Goal: Information Seeking & Learning: Learn about a topic

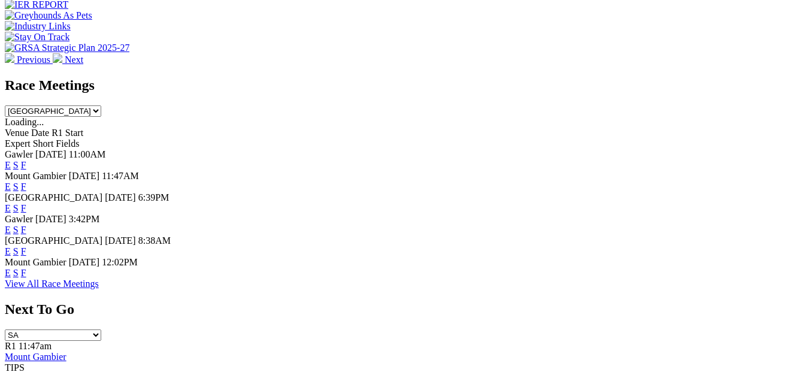
scroll to position [550, 0]
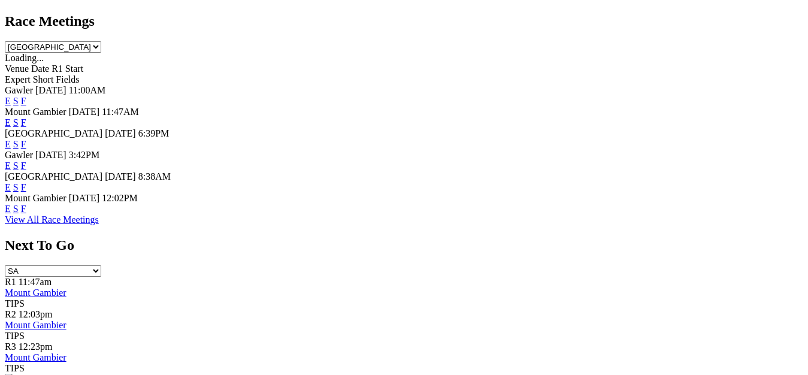
click at [99, 225] on link "View All Race Meetings" at bounding box center [52, 219] width 94 height 10
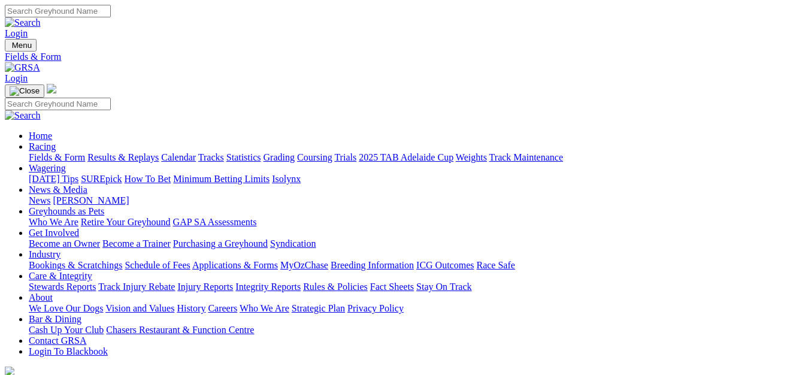
click at [196, 152] on link "Calendar" at bounding box center [178, 157] width 35 height 10
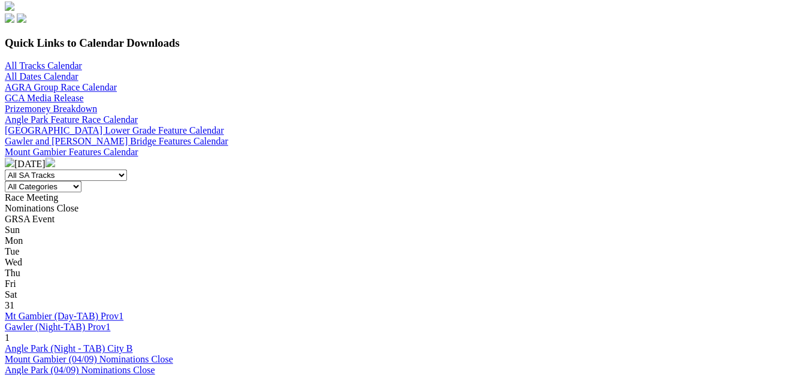
scroll to position [244, 0]
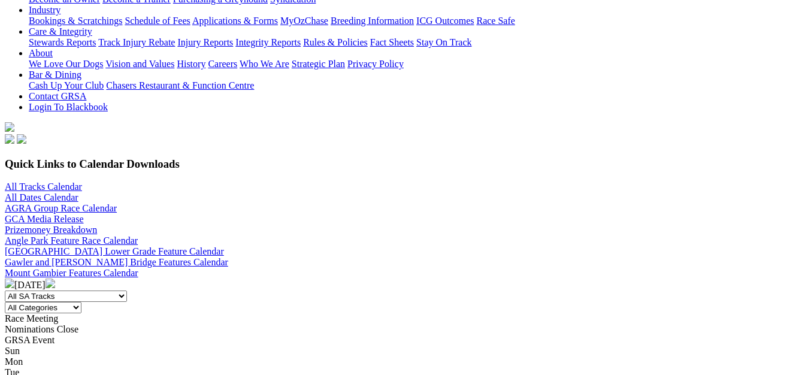
click at [55, 279] on img at bounding box center [51, 284] width 10 height 10
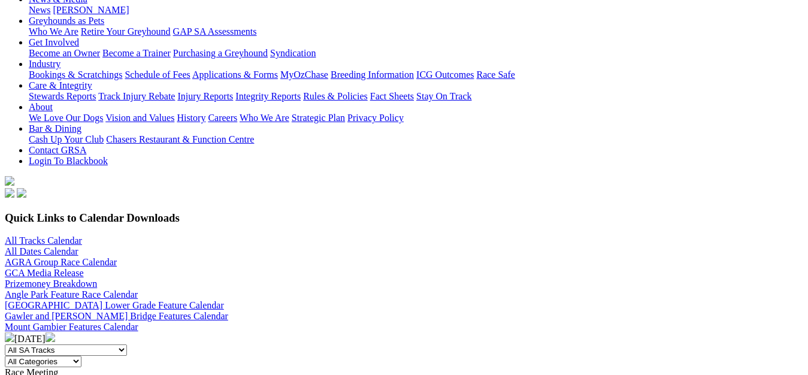
scroll to position [183, 0]
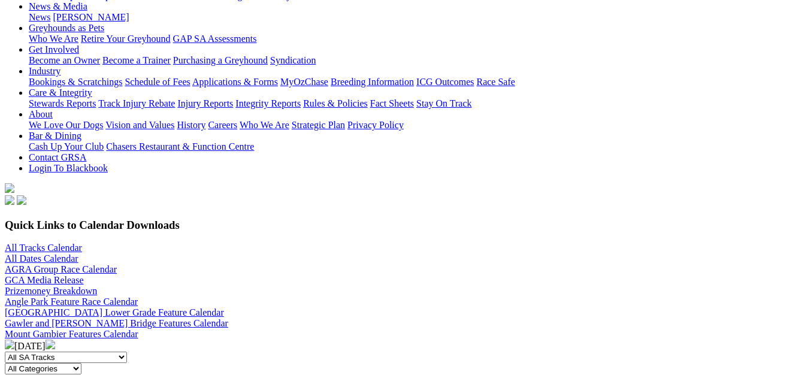
click at [14, 340] on img at bounding box center [10, 345] width 10 height 10
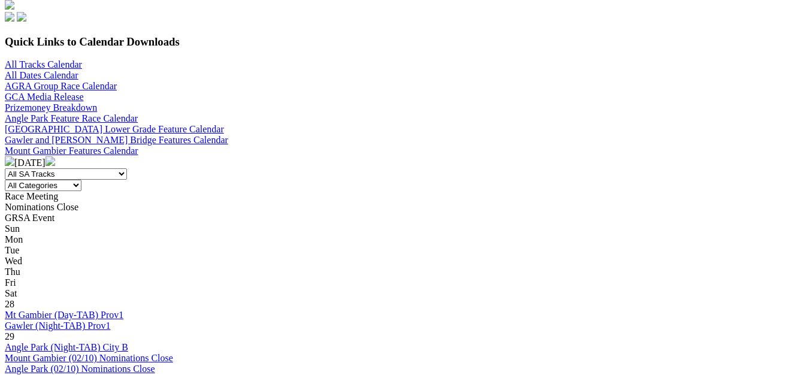
scroll to position [183, 0]
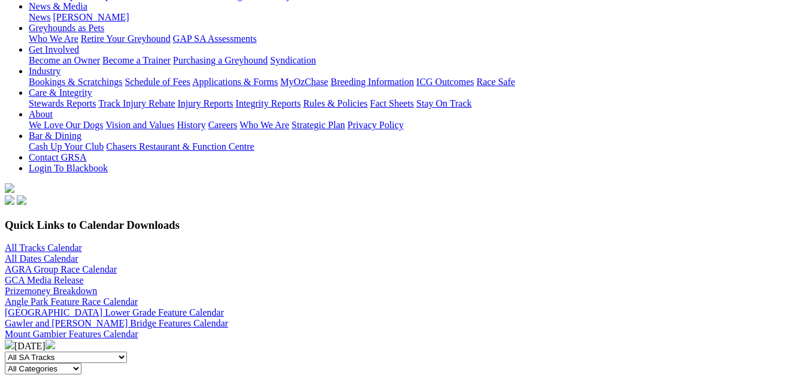
click at [55, 340] on img at bounding box center [51, 345] width 10 height 10
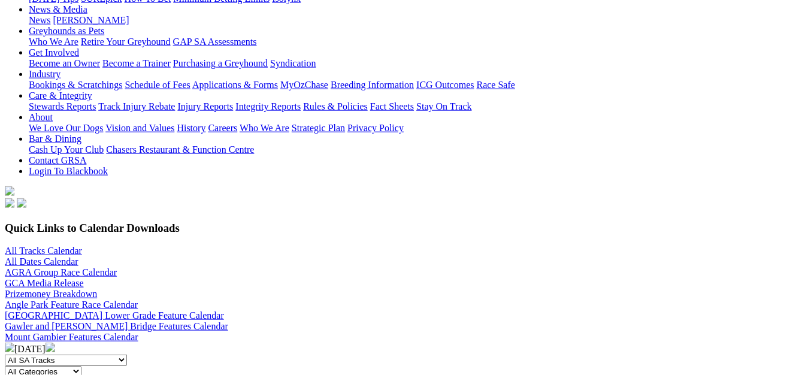
scroll to position [122, 0]
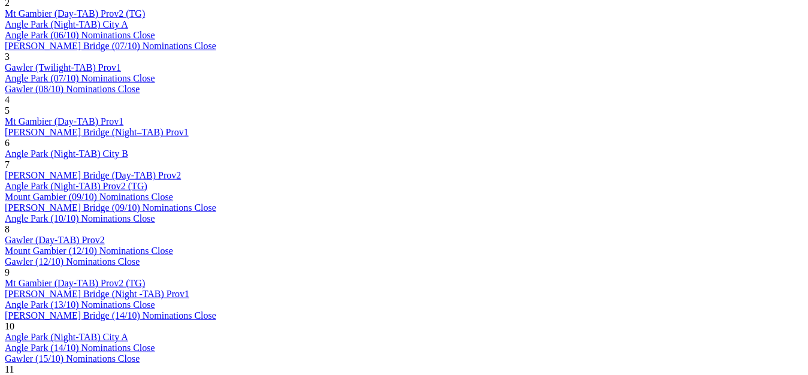
scroll to position [796, 0]
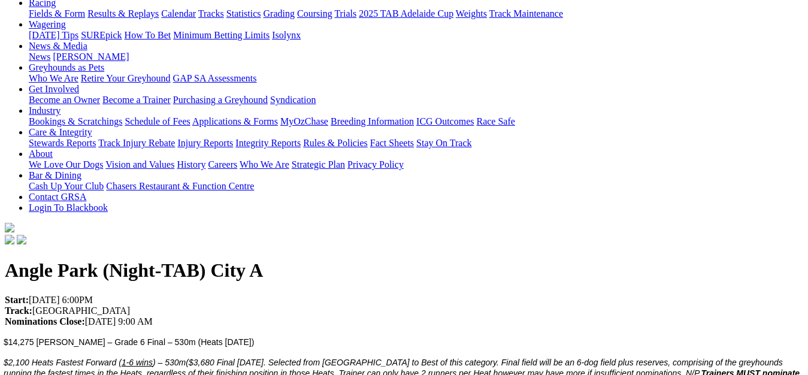
scroll to position [61, 0]
